Goal: Information Seeking & Learning: Learn about a topic

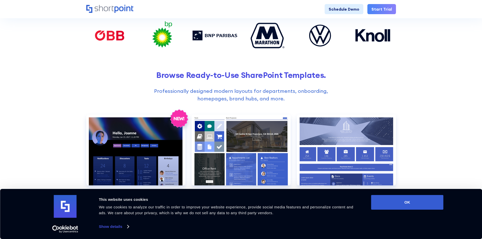
scroll to position [152, 0]
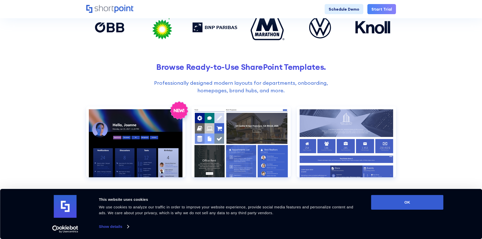
drag, startPoint x: 379, startPoint y: 201, endPoint x: 367, endPoint y: 202, distance: 11.9
click at [379, 201] on button "OK" at bounding box center [407, 202] width 72 height 15
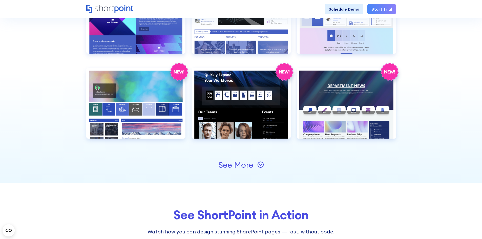
scroll to position [531, 0]
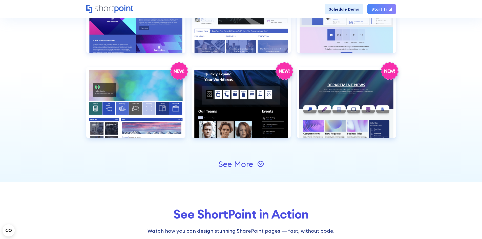
click at [258, 165] on icon at bounding box center [260, 164] width 7 height 7
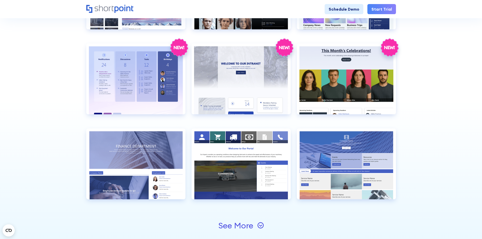
scroll to position [733, 0]
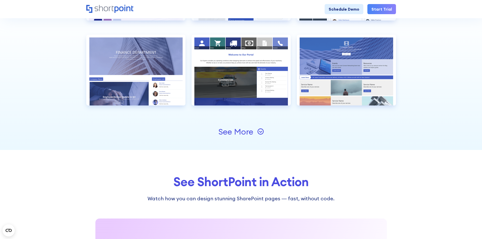
click at [259, 131] on icon at bounding box center [260, 131] width 7 height 7
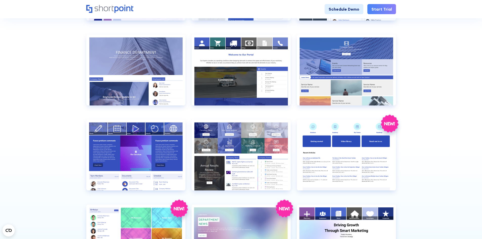
scroll to position [809, 0]
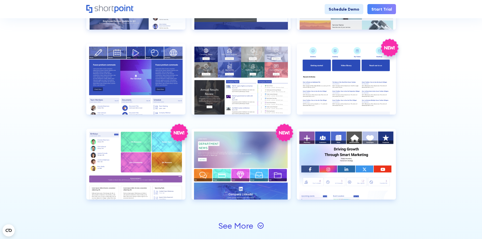
click at [250, 227] on div "See More" at bounding box center [235, 226] width 35 height 8
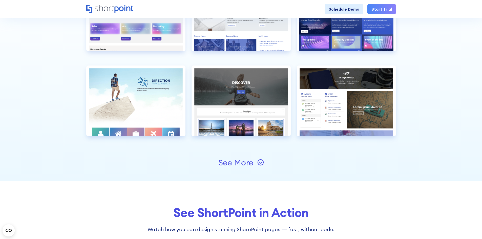
scroll to position [1062, 0]
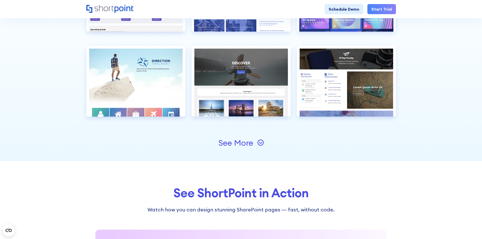
click at [252, 146] on div "See More" at bounding box center [235, 143] width 35 height 8
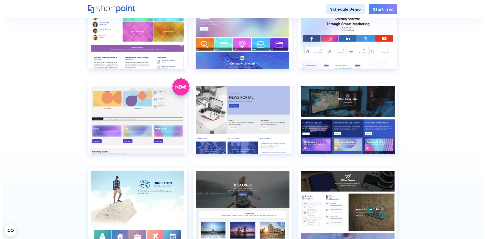
scroll to position [935, 0]
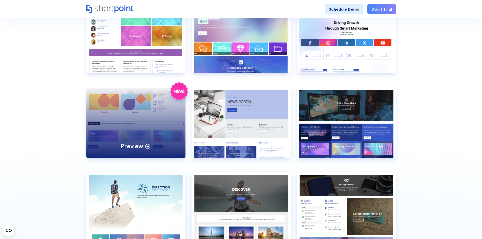
click at [104, 132] on div "Preview" at bounding box center [135, 122] width 99 height 71
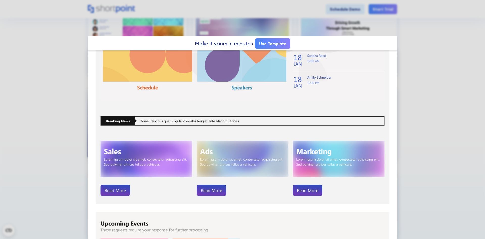
scroll to position [39, 0]
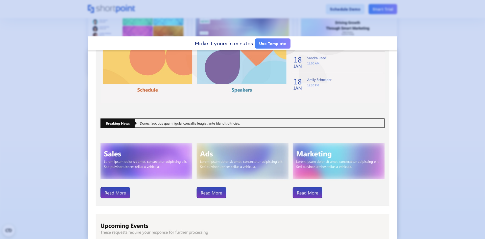
click at [49, 116] on div at bounding box center [242, 119] width 485 height 239
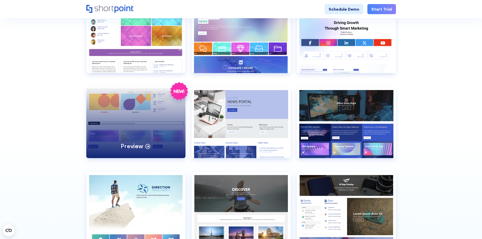
drag, startPoint x: 156, startPoint y: 123, endPoint x: 254, endPoint y: 138, distance: 98.8
click at [156, 123] on div "Preview" at bounding box center [135, 122] width 99 height 71
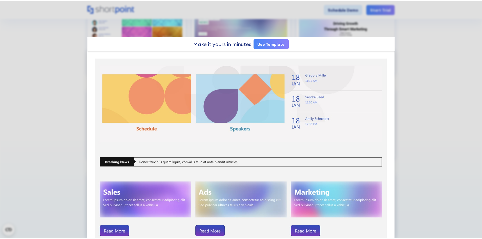
scroll to position [76, 0]
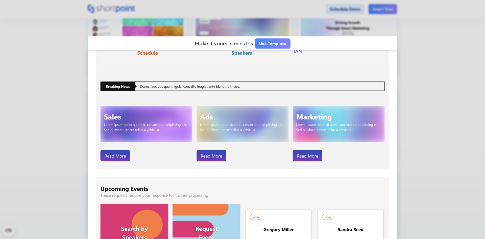
click at [427, 65] on div at bounding box center [242, 119] width 485 height 239
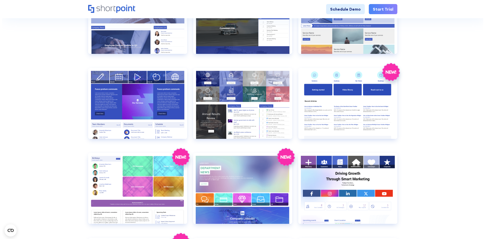
scroll to position [784, 0]
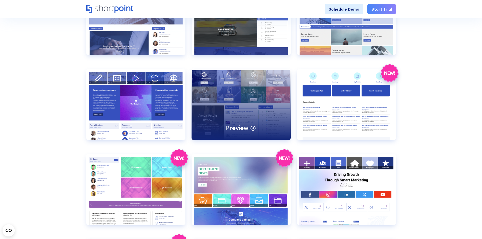
click at [239, 84] on div "Preview" at bounding box center [240, 104] width 99 height 71
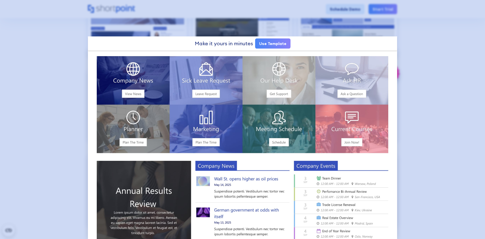
scroll to position [0, 0]
